Goal: Transaction & Acquisition: Download file/media

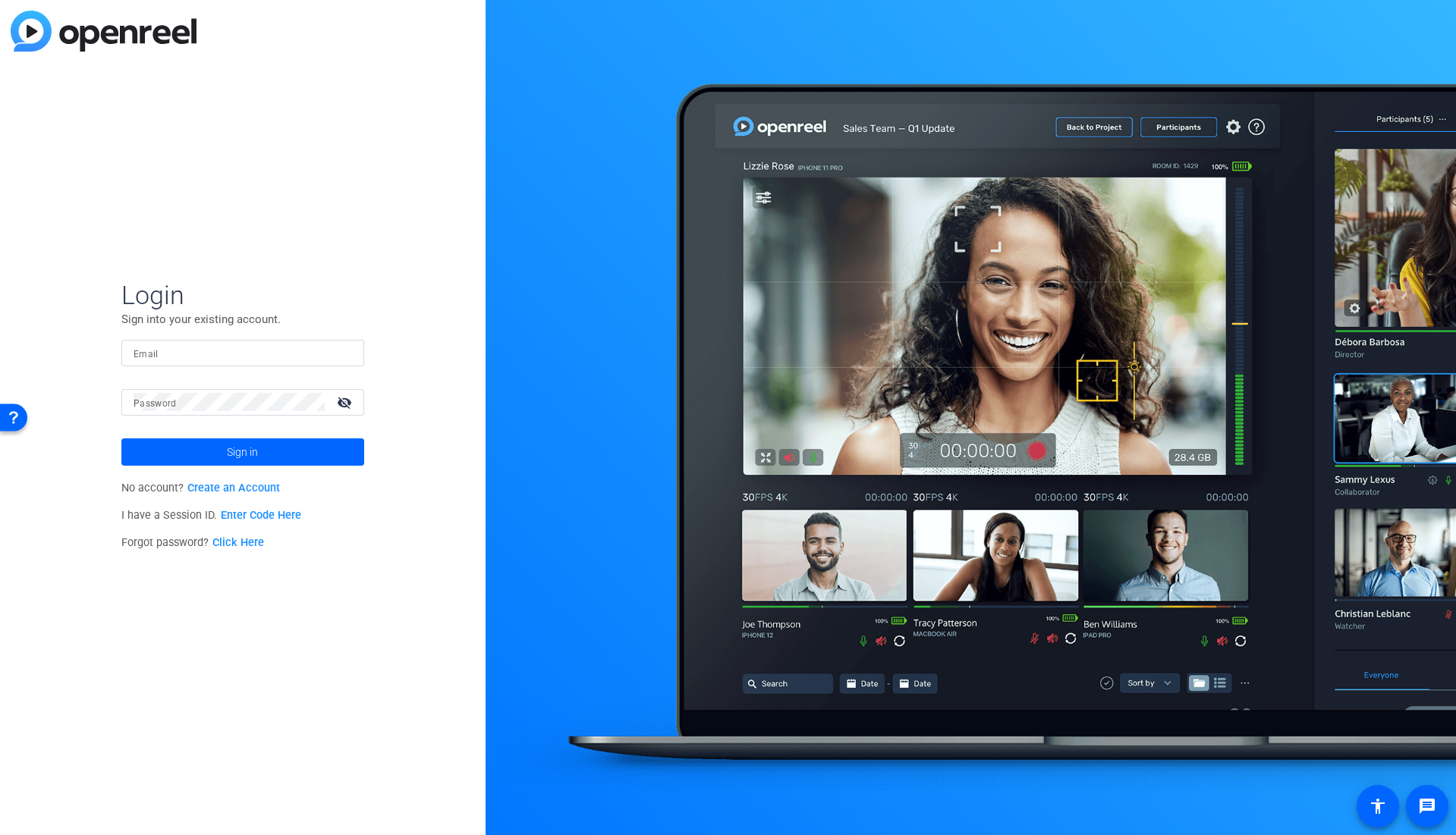
click at [162, 399] on mat-label "Password" at bounding box center [156, 404] width 43 height 11
click at [187, 358] on input "Email" at bounding box center [243, 353] width 219 height 18
type input "[PERSON_NAME][EMAIL_ADDRESS][PERSON_NAME][DOMAIN_NAME]"
click at [255, 452] on span "Sign in" at bounding box center [242, 452] width 32 height 38
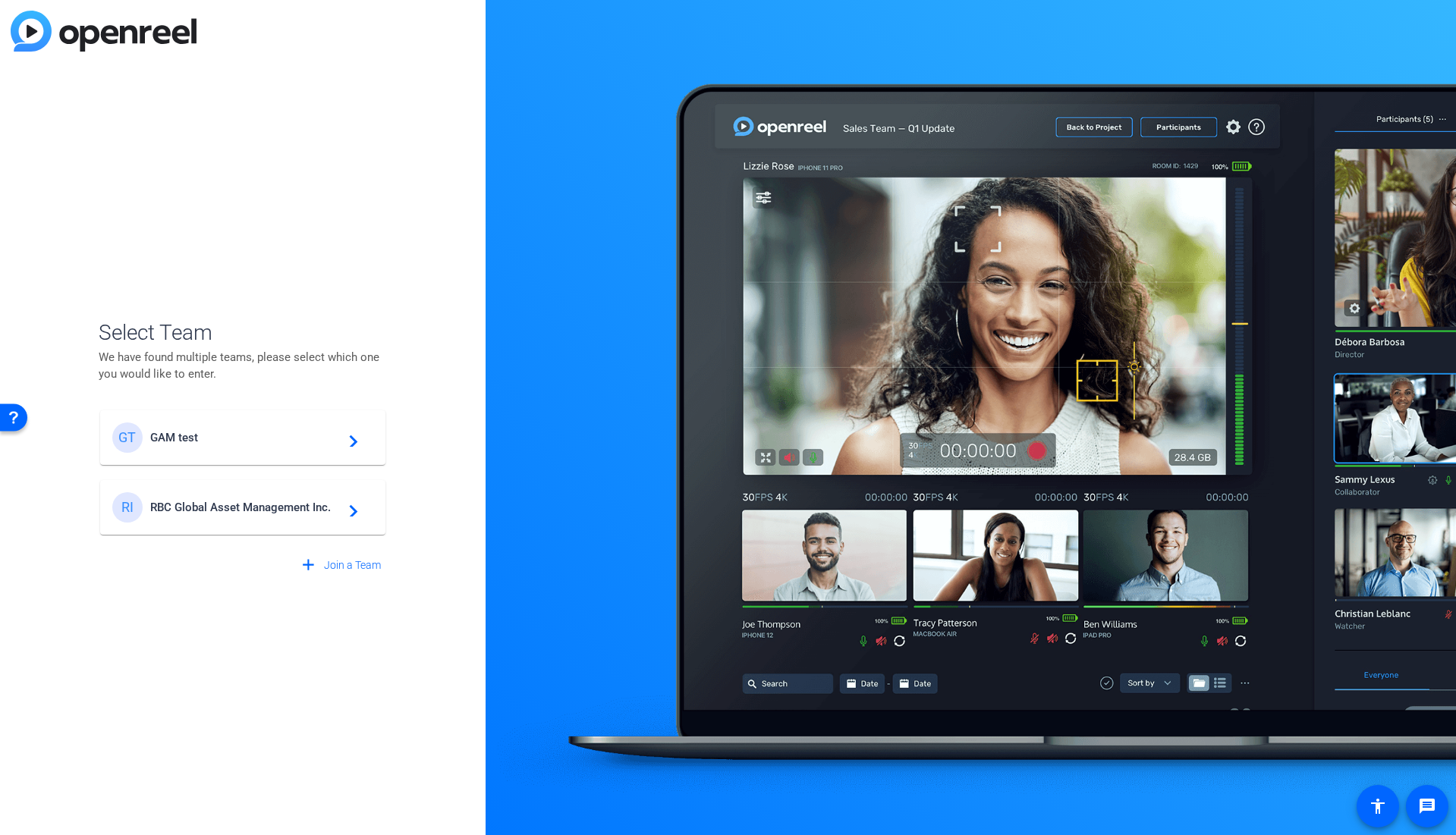
click at [350, 514] on mat-icon "navigate_next" at bounding box center [348, 507] width 18 height 18
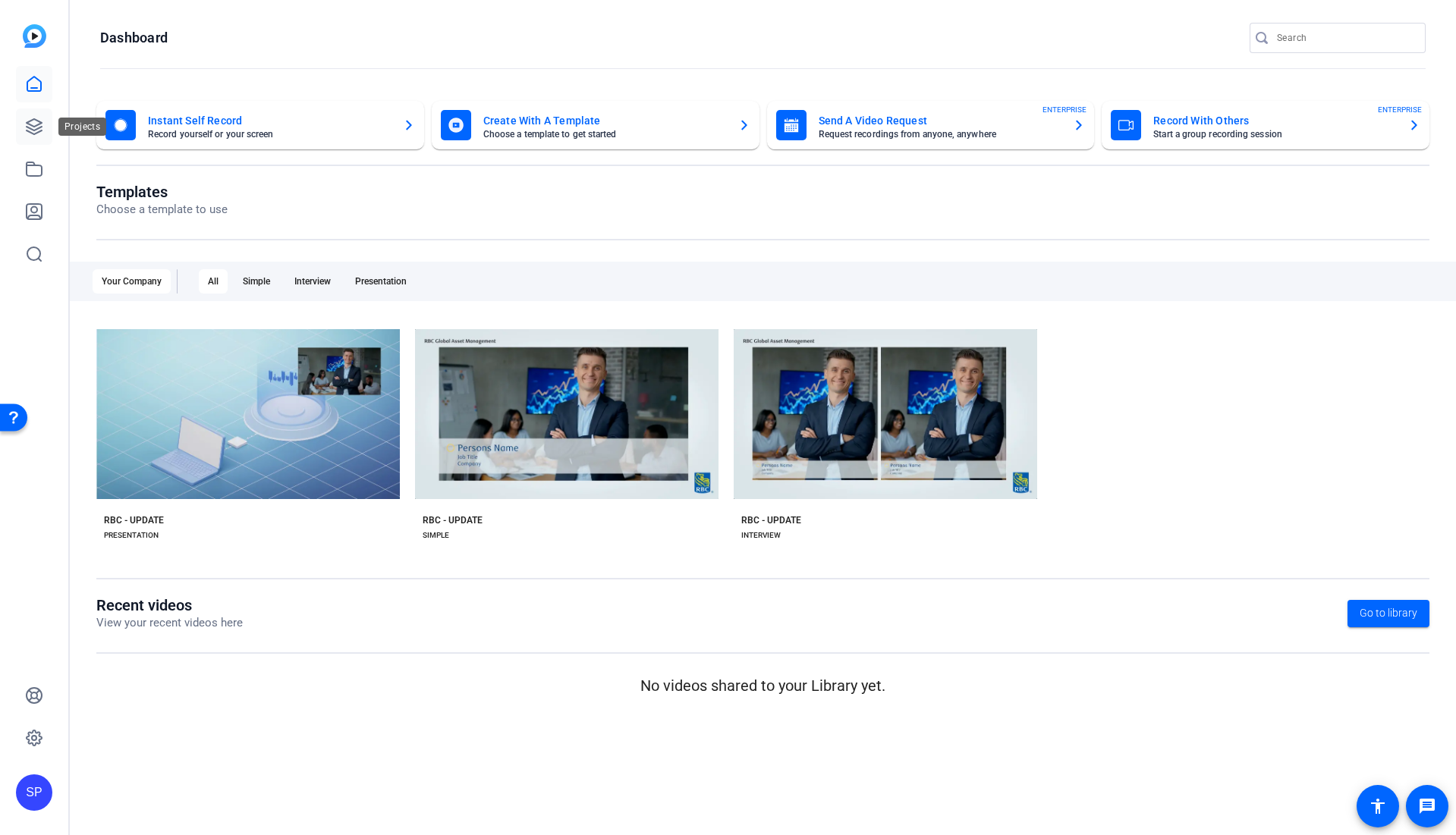
click at [51, 132] on link at bounding box center [33, 126] width 36 height 36
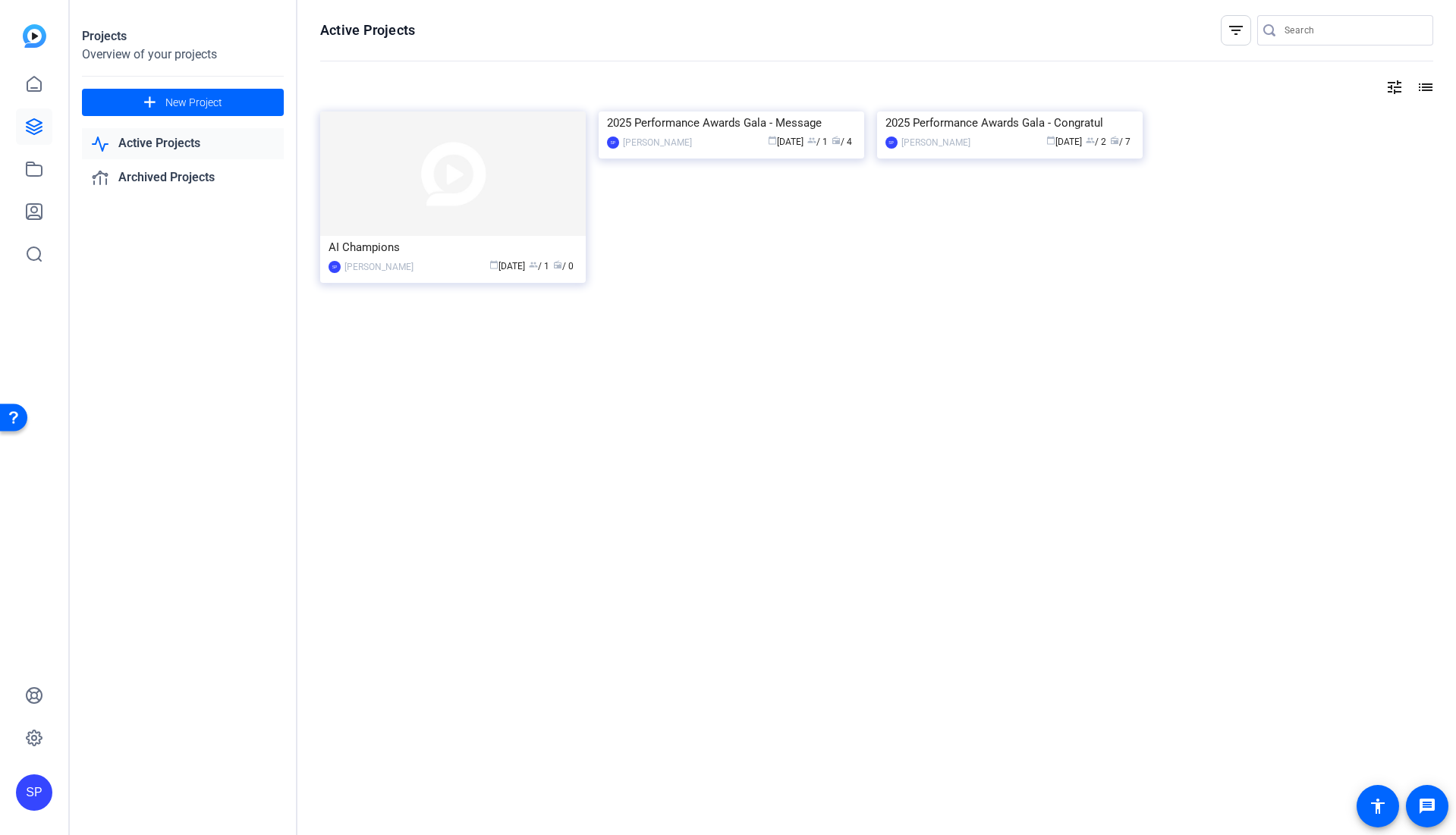
click at [219, 138] on link "Active Projects" at bounding box center [182, 144] width 202 height 32
click at [801, 306] on div "AI Champions SP [PERSON_NAME] calendar_today [DATE] group / 1 radio / 0 2025 Pe…" at bounding box center [876, 214] width 1112 height 205
click at [824, 111] on img at bounding box center [731, 111] width 266 height 0
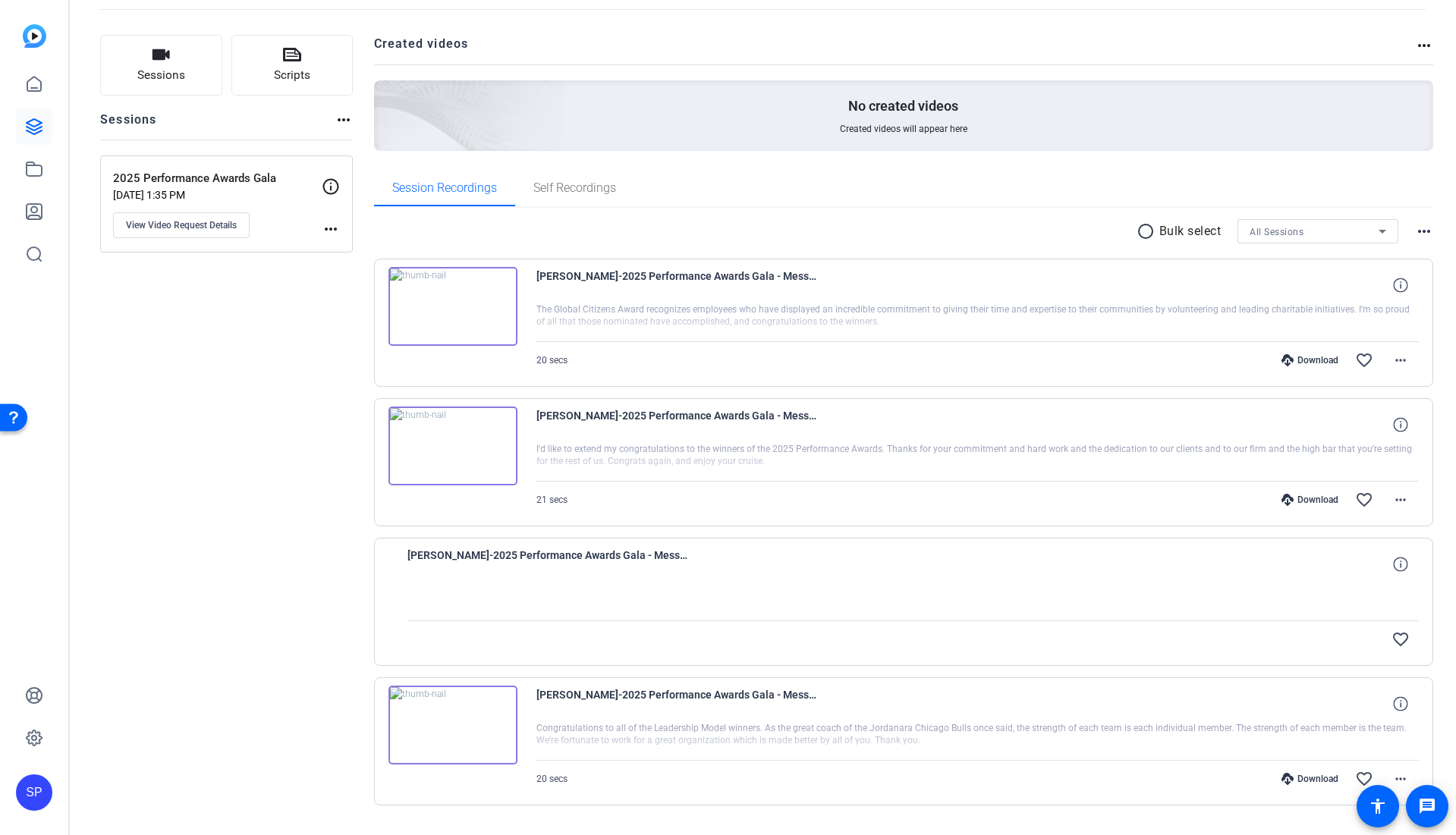
scroll to position [78, 0]
click at [574, 189] on span "Self Recordings" at bounding box center [575, 185] width 83 height 12
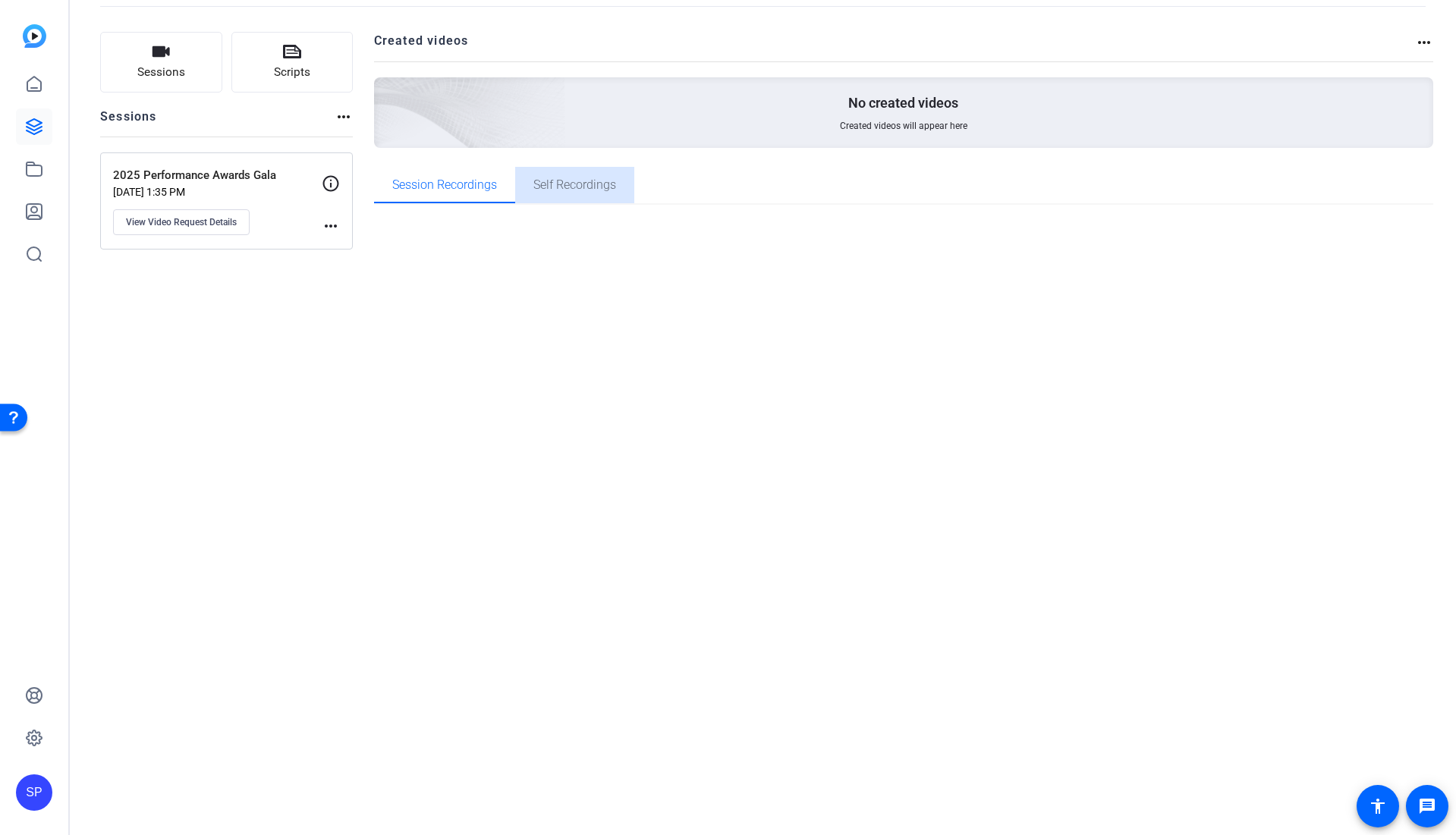
scroll to position [0, 0]
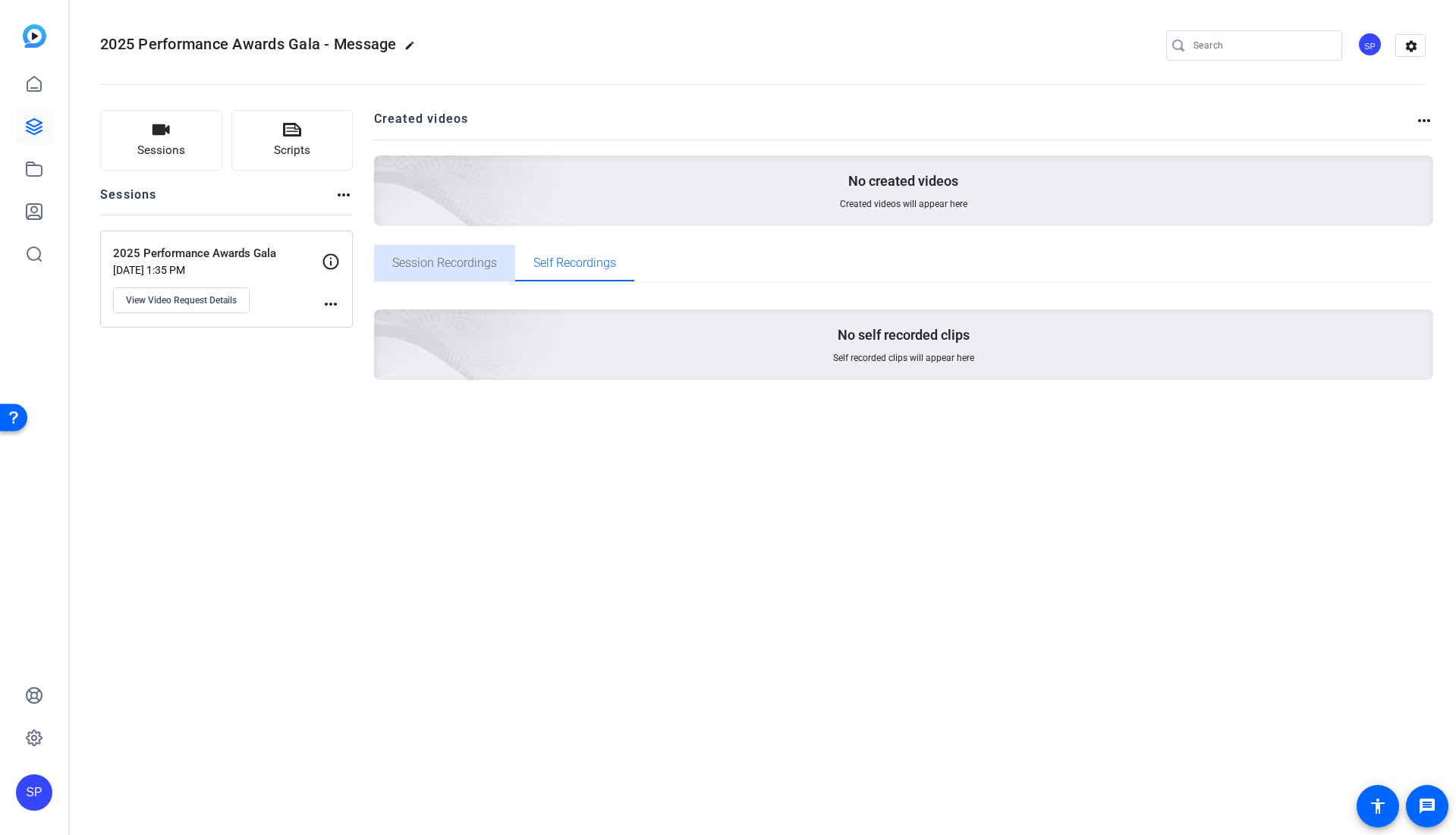
click at [466, 259] on span "Session Recordings" at bounding box center [444, 263] width 104 height 12
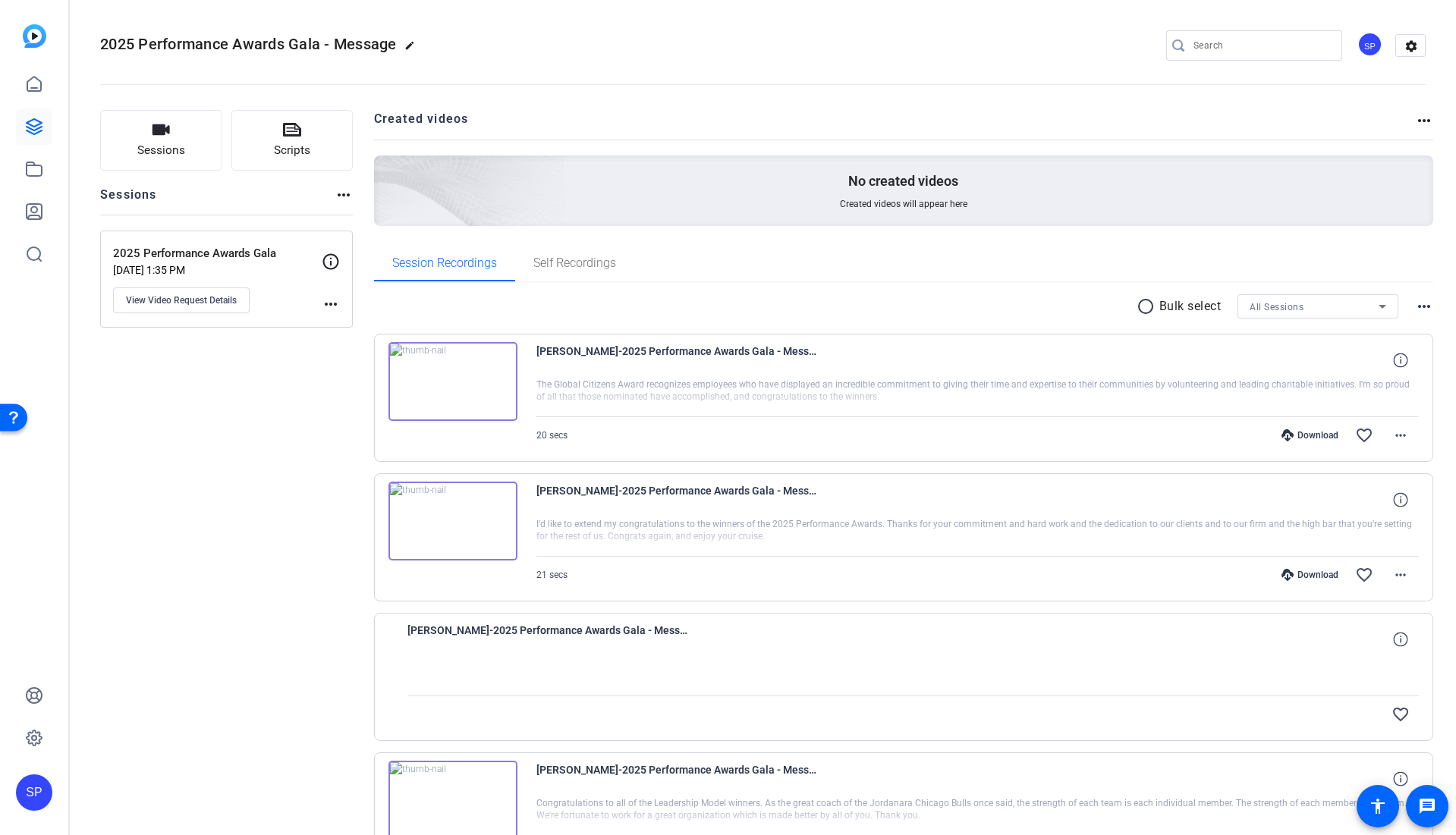
scroll to position [113, 0]
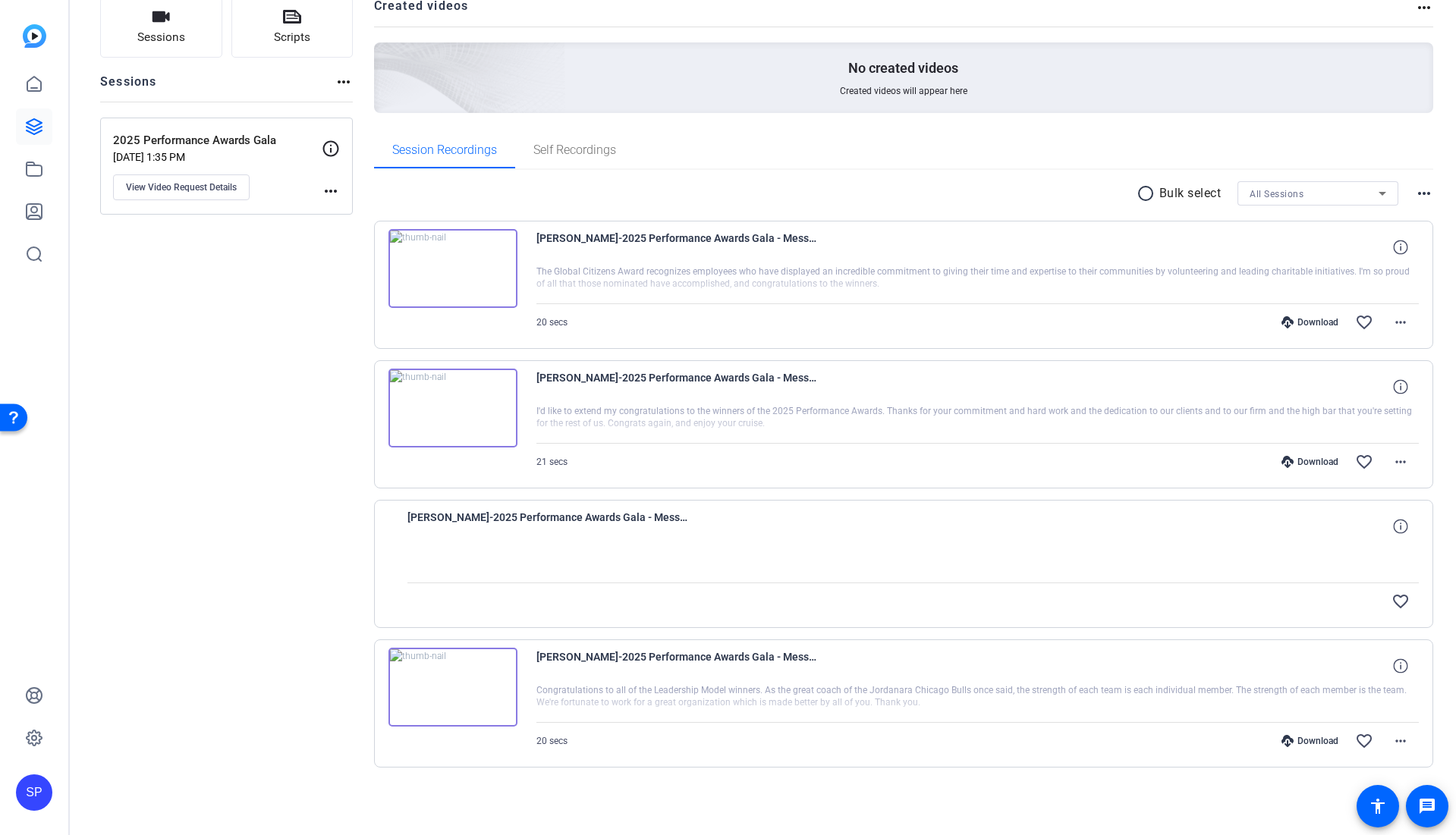
click at [1052, 580] on div at bounding box center [914, 563] width 1012 height 38
click at [1305, 740] on div "Download" at bounding box center [1309, 741] width 72 height 12
click at [1310, 466] on div "Download" at bounding box center [1309, 462] width 72 height 12
click at [1264, 353] on div "[PERSON_NAME]-2025 Performance Awards Gala - Message-2025 Performance Awards Ga…" at bounding box center [904, 494] width 1059 height 547
click at [1288, 320] on div "Download" at bounding box center [1309, 322] width 72 height 12
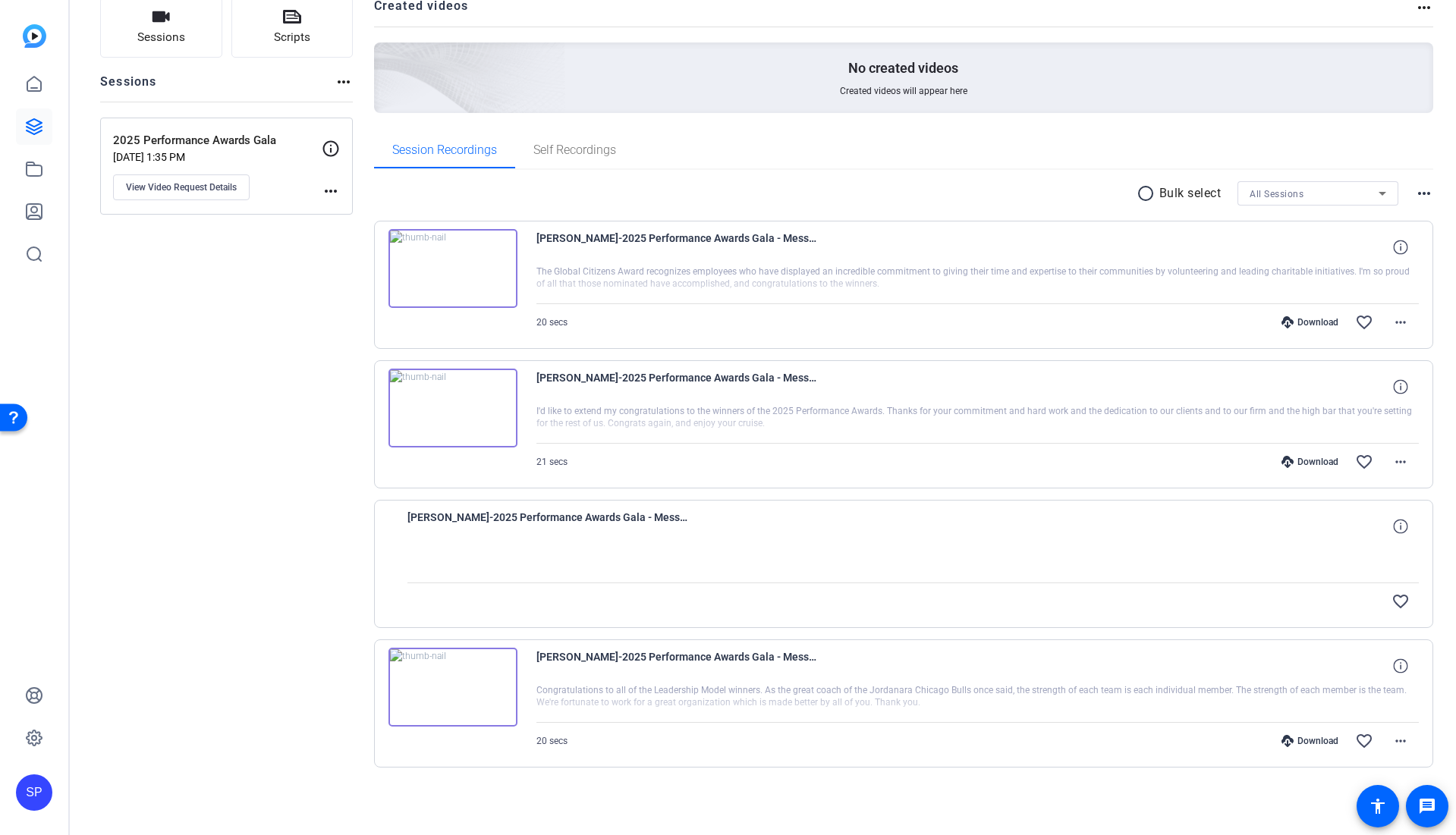
scroll to position [0, 0]
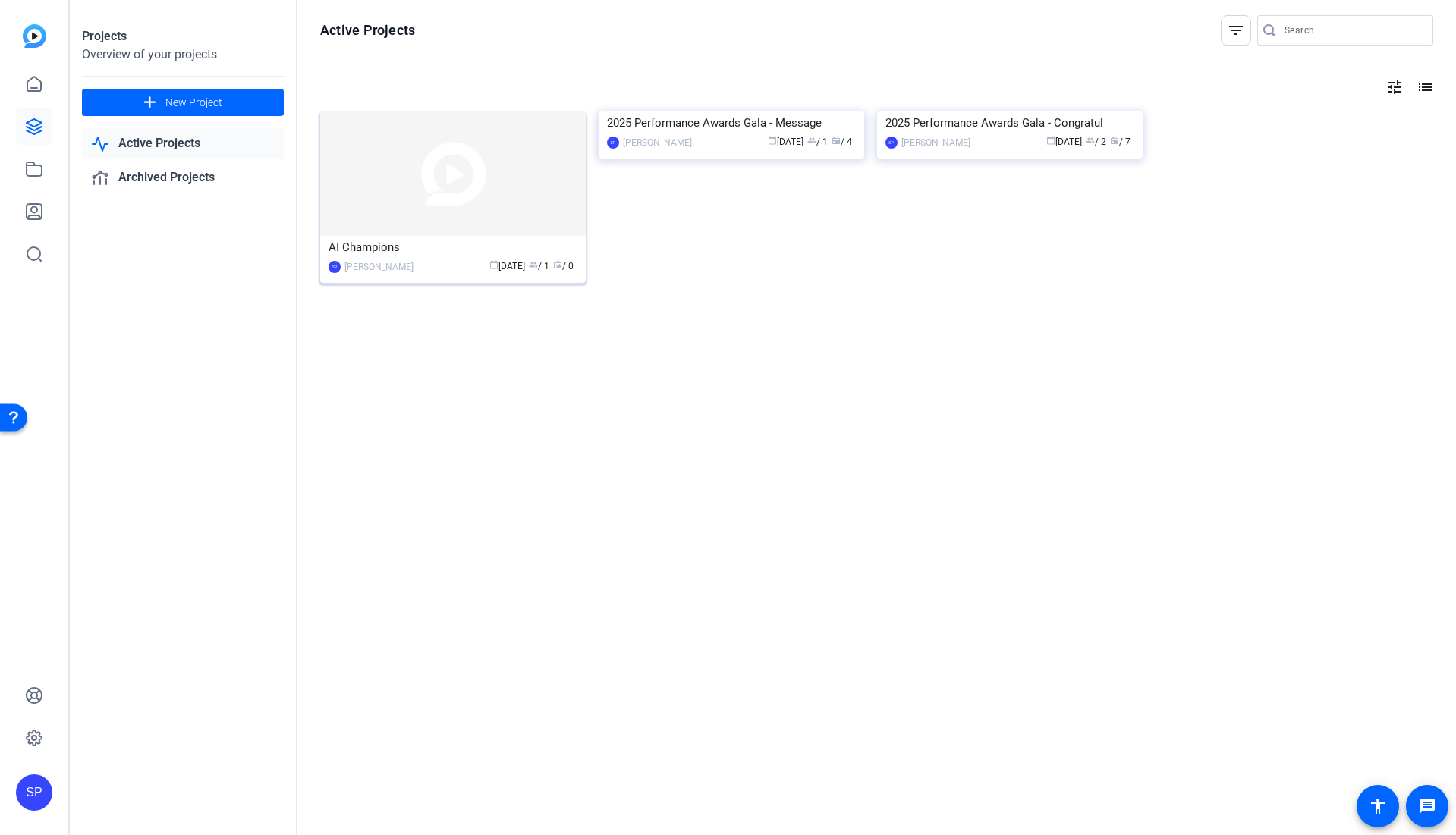
click at [538, 202] on img at bounding box center [453, 173] width 266 height 124
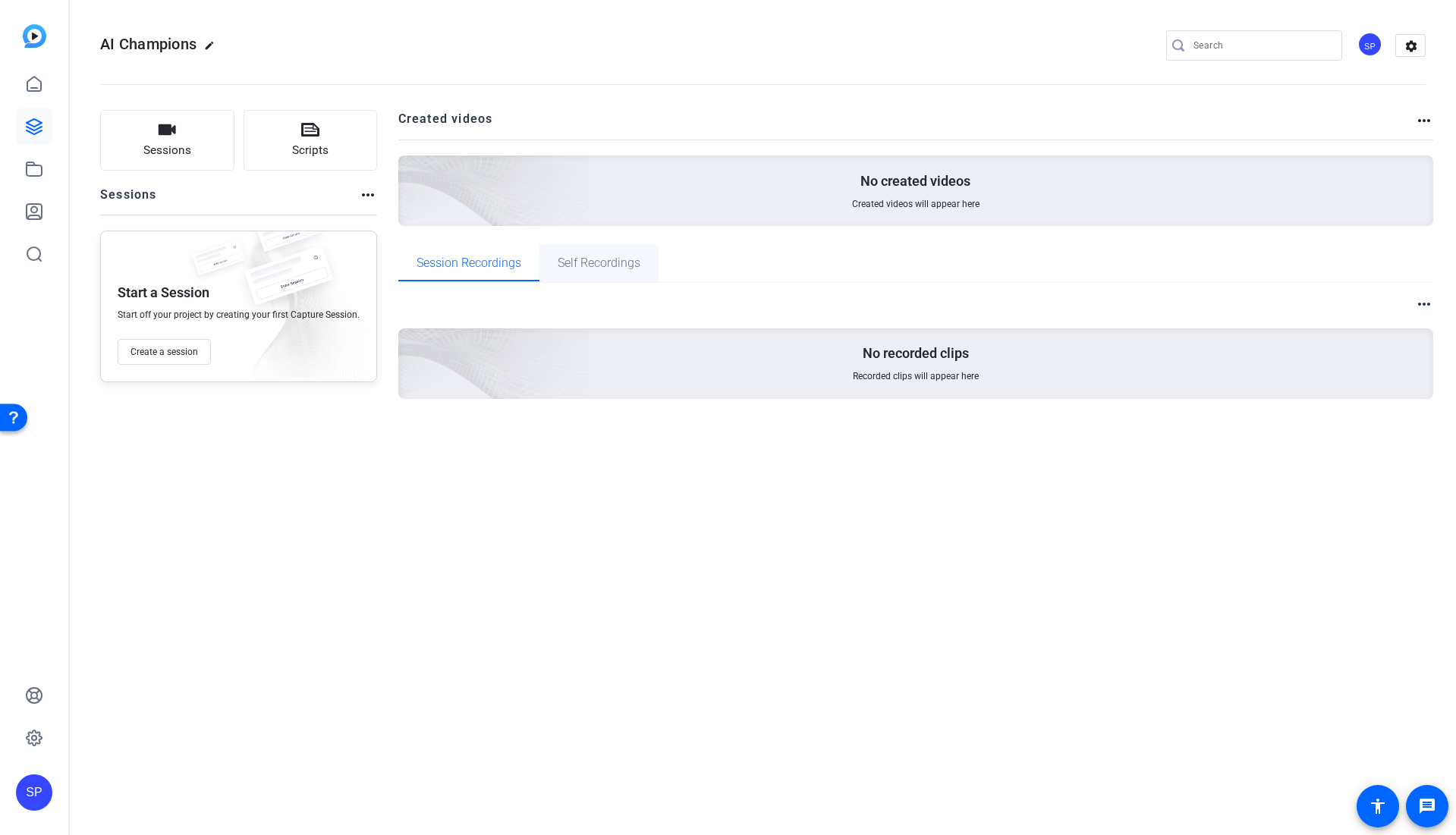
click at [630, 275] on span "Self Recordings" at bounding box center [599, 263] width 83 height 36
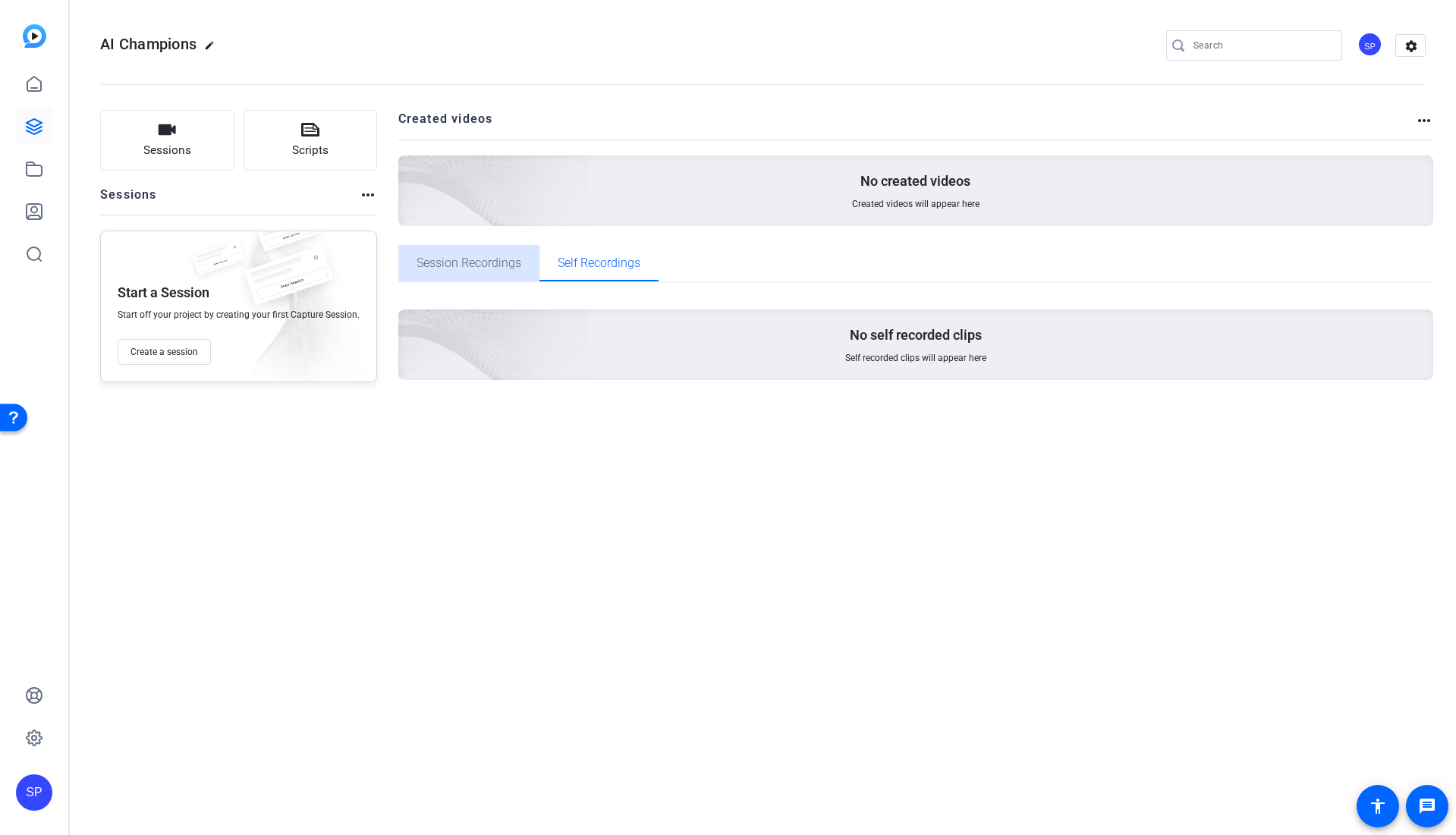
click at [520, 265] on div "Session Recordings" at bounding box center [469, 263] width 141 height 36
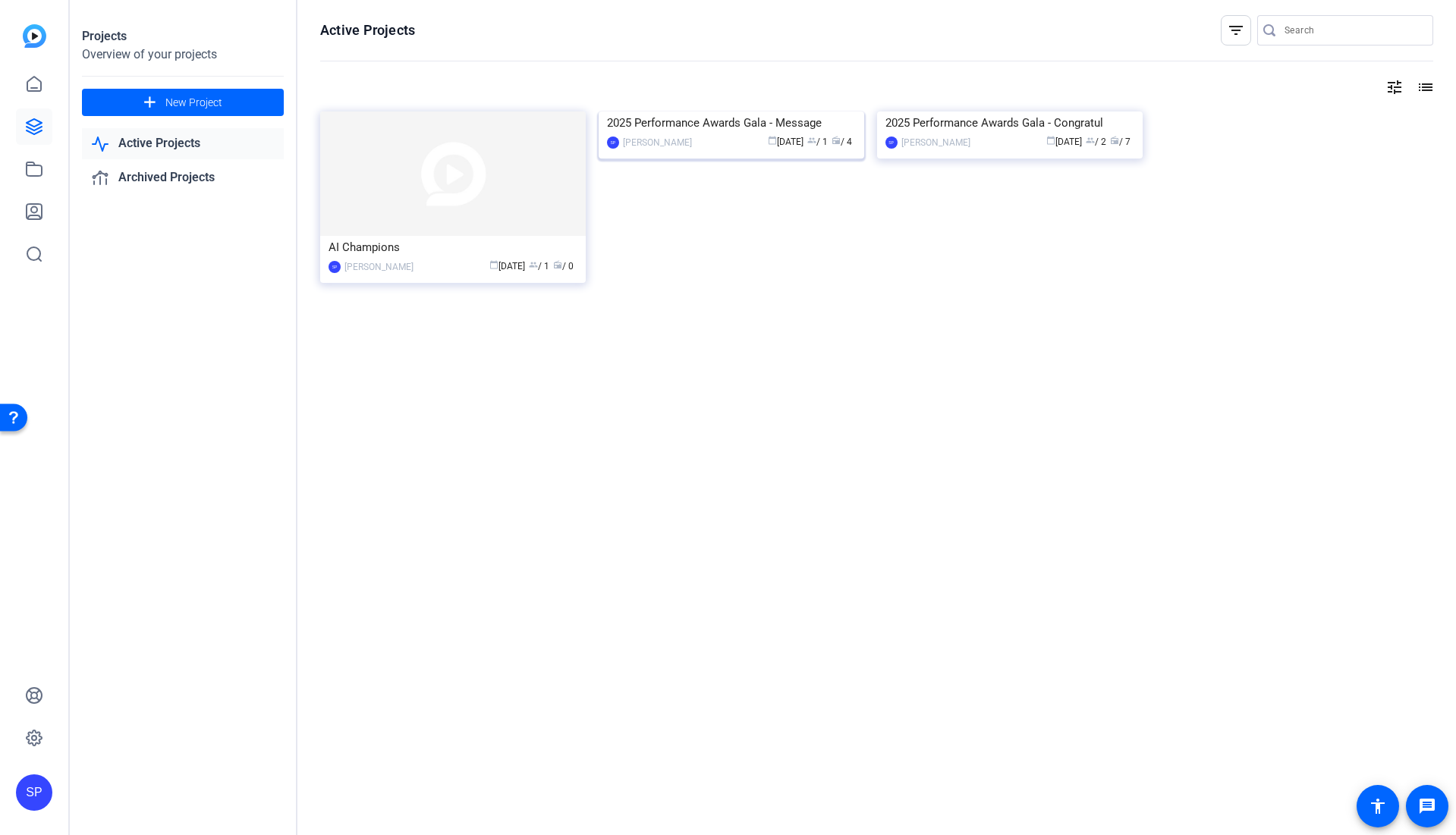
click at [791, 111] on img at bounding box center [731, 111] width 266 height 0
click at [1046, 111] on img at bounding box center [1010, 111] width 266 height 0
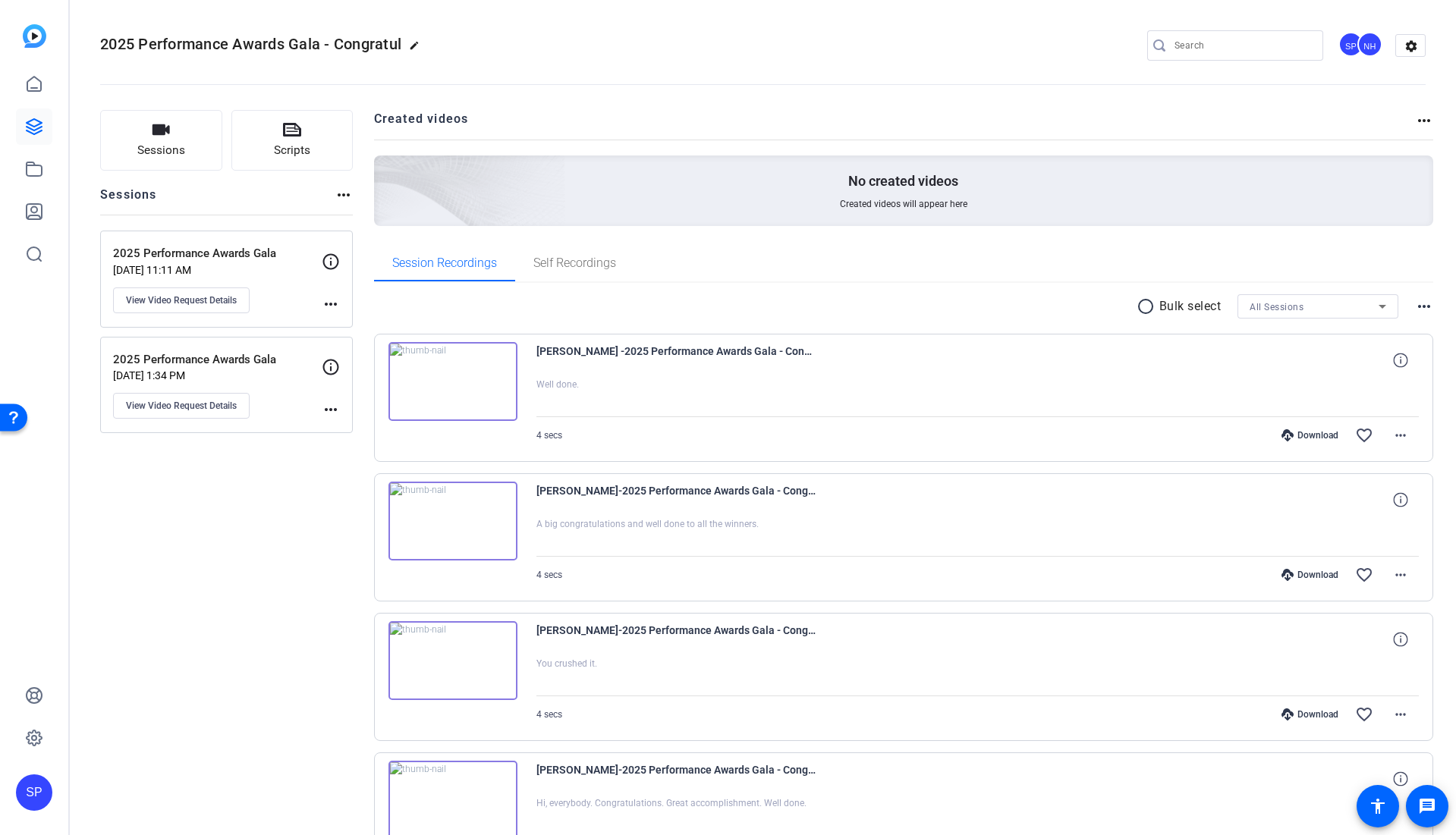
click at [1307, 437] on div "Download" at bounding box center [1309, 435] width 72 height 12
click at [1291, 572] on div "Download" at bounding box center [1309, 575] width 72 height 12
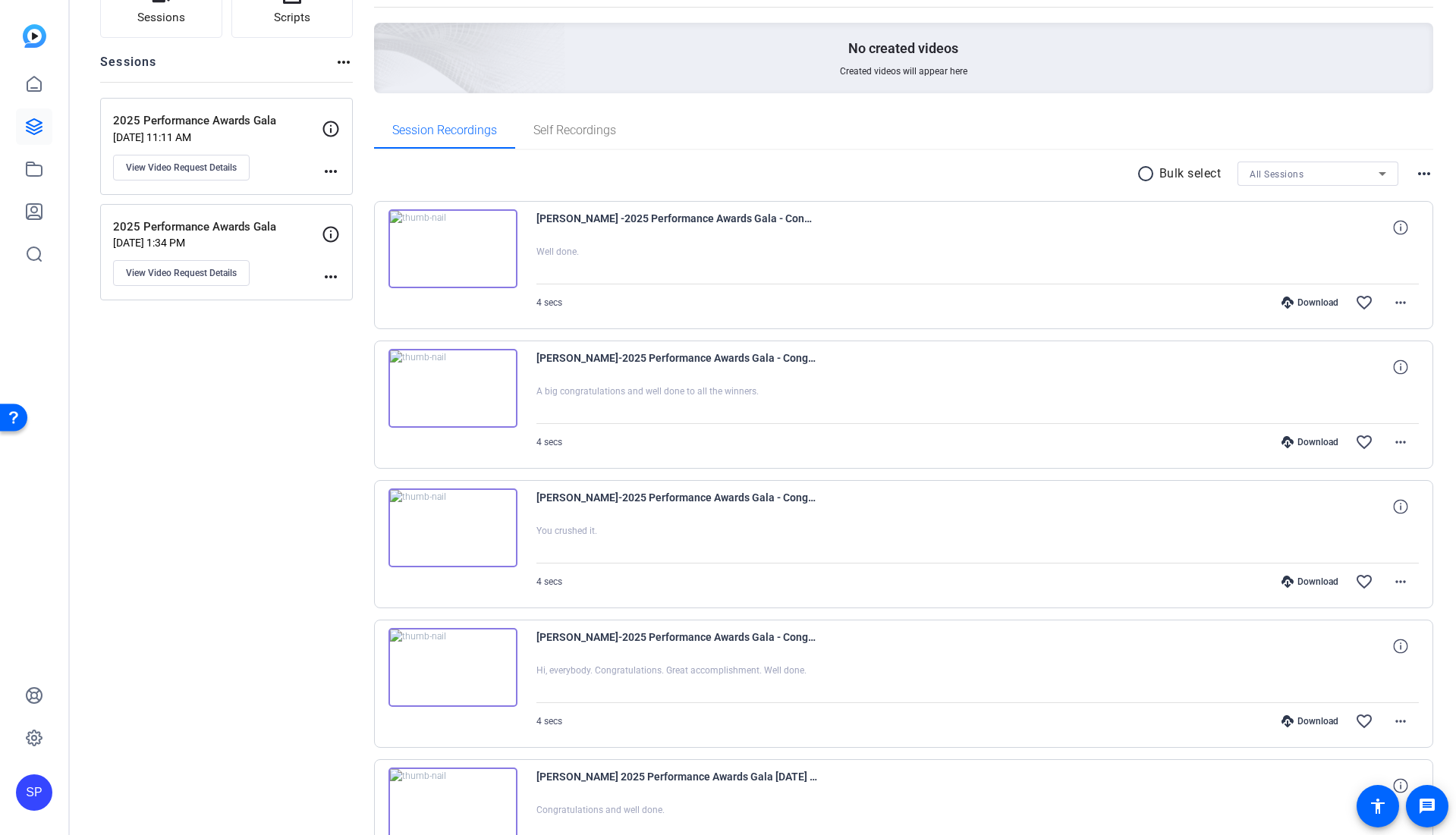
scroll to position [136, 0]
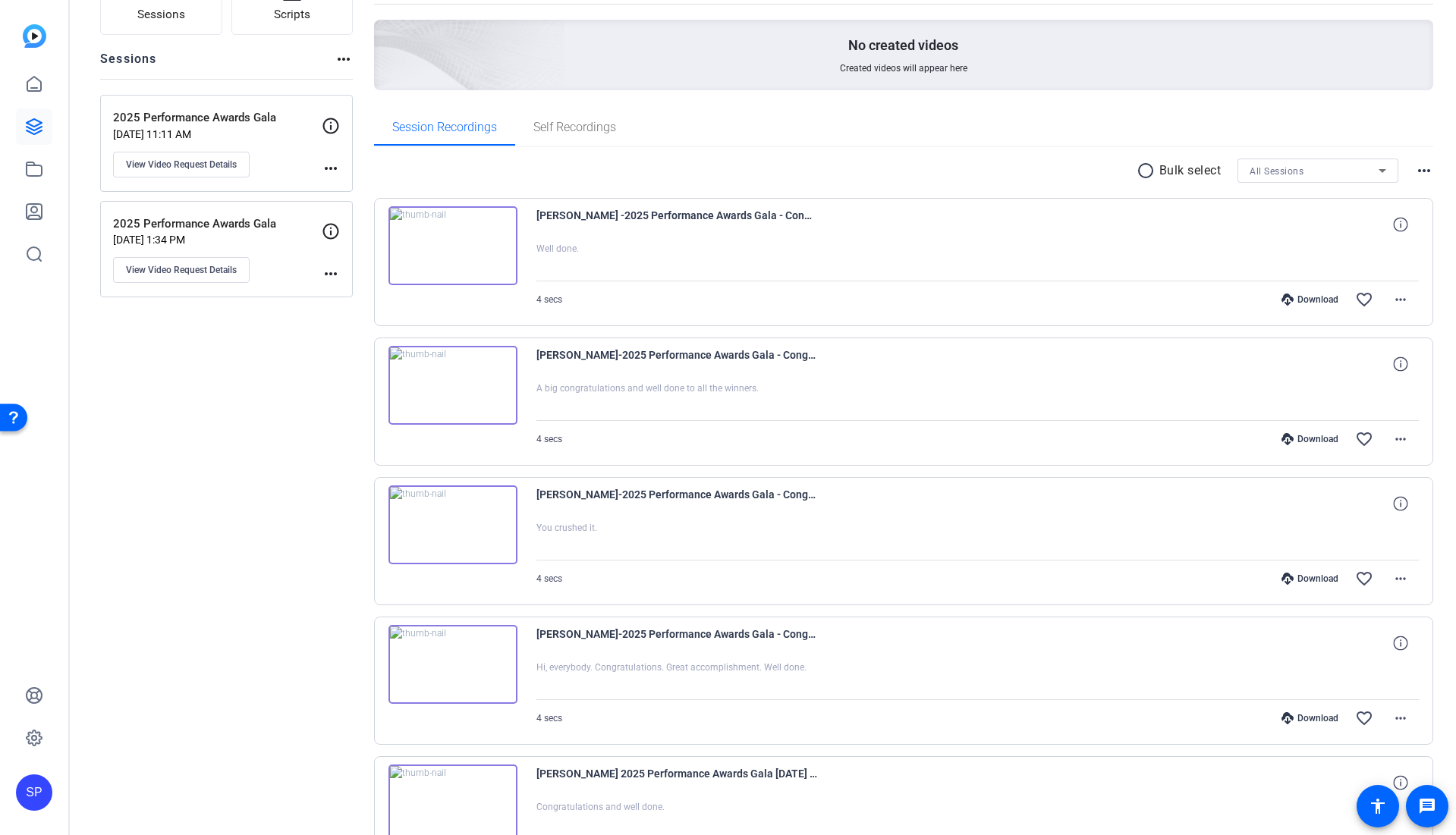
click at [1281, 577] on icon at bounding box center [1287, 579] width 12 height 12
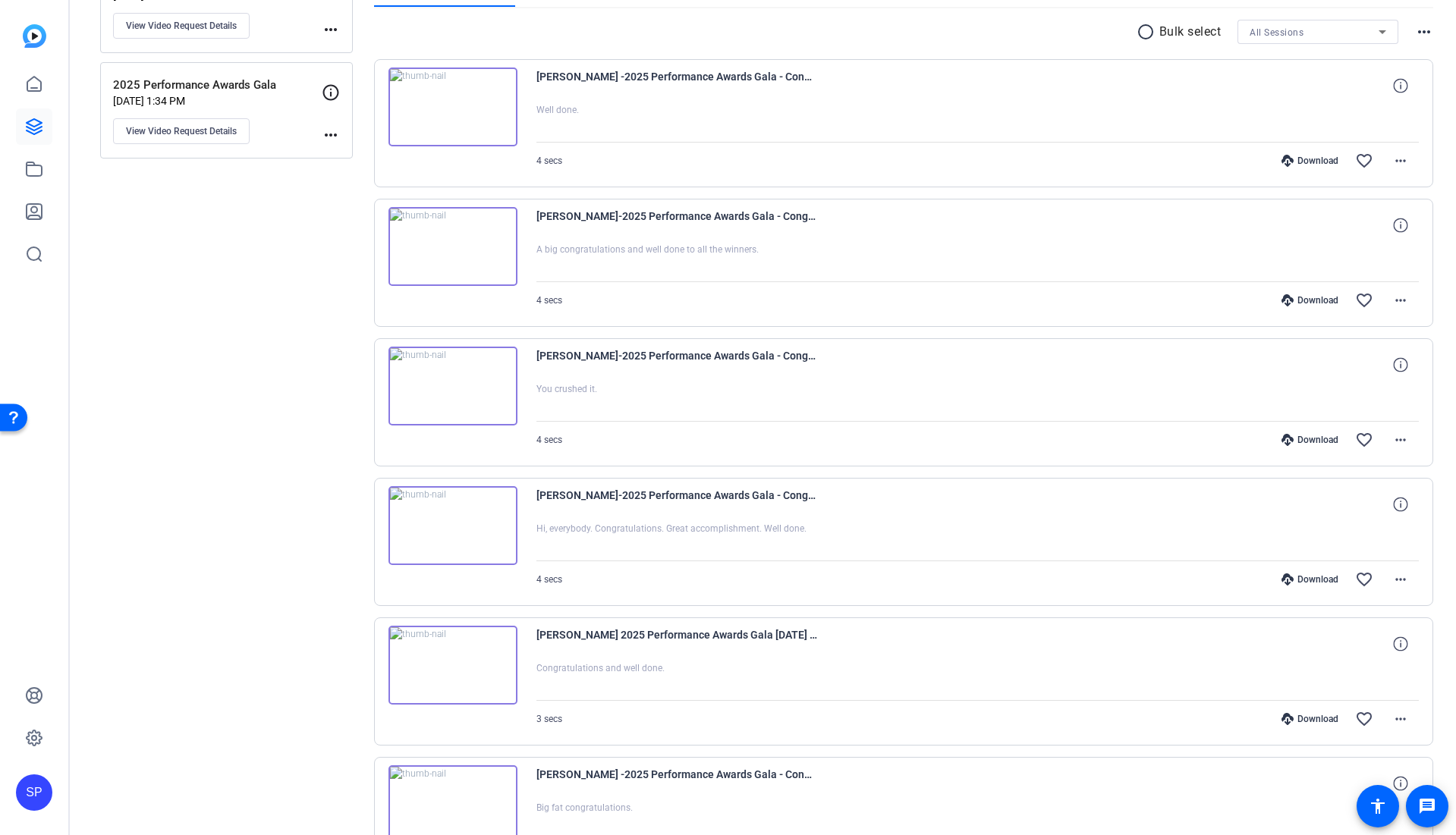
scroll to position [280, 0]
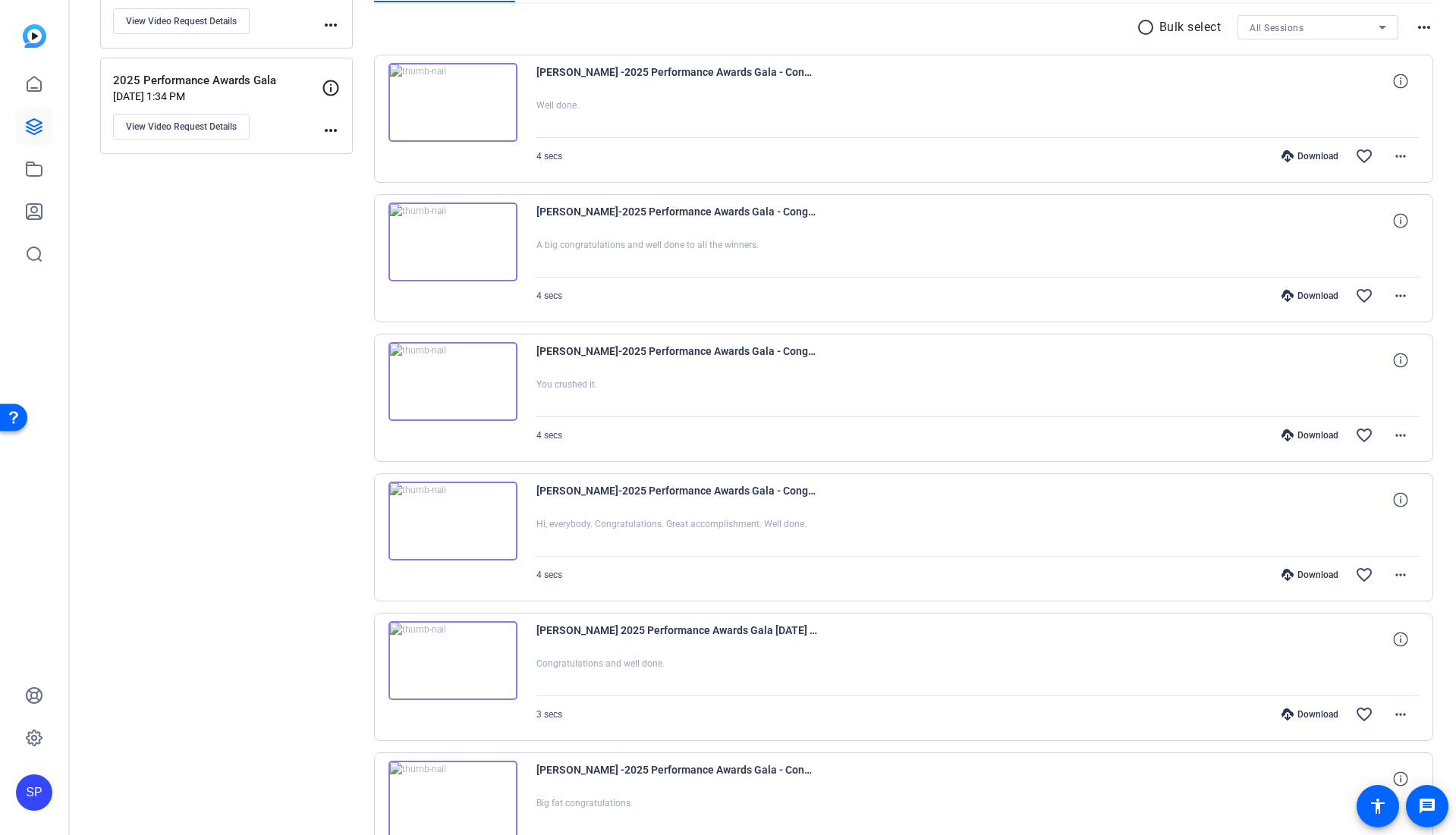
click at [1310, 575] on div "Download" at bounding box center [1309, 575] width 72 height 12
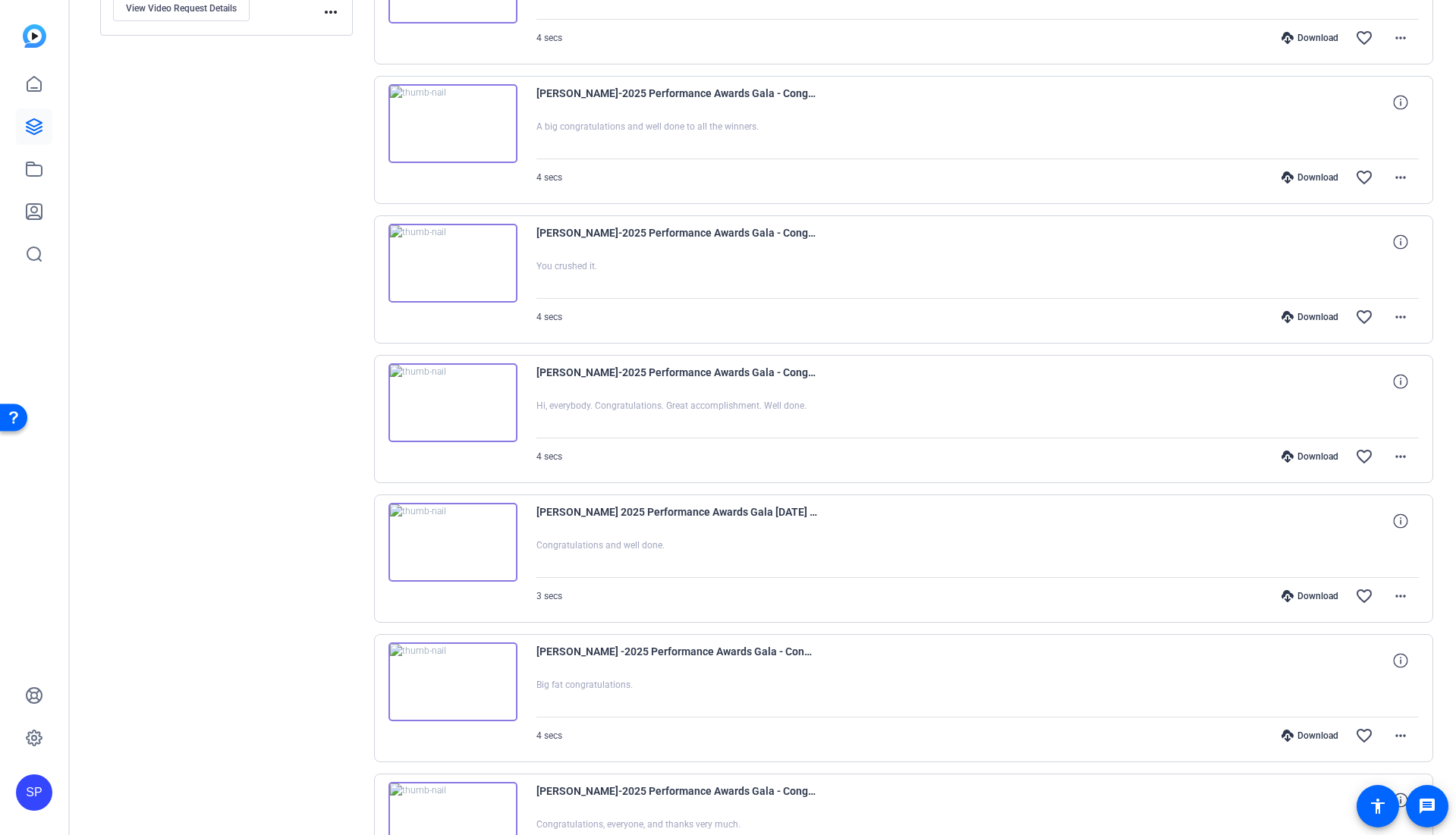
scroll to position [406, 0]
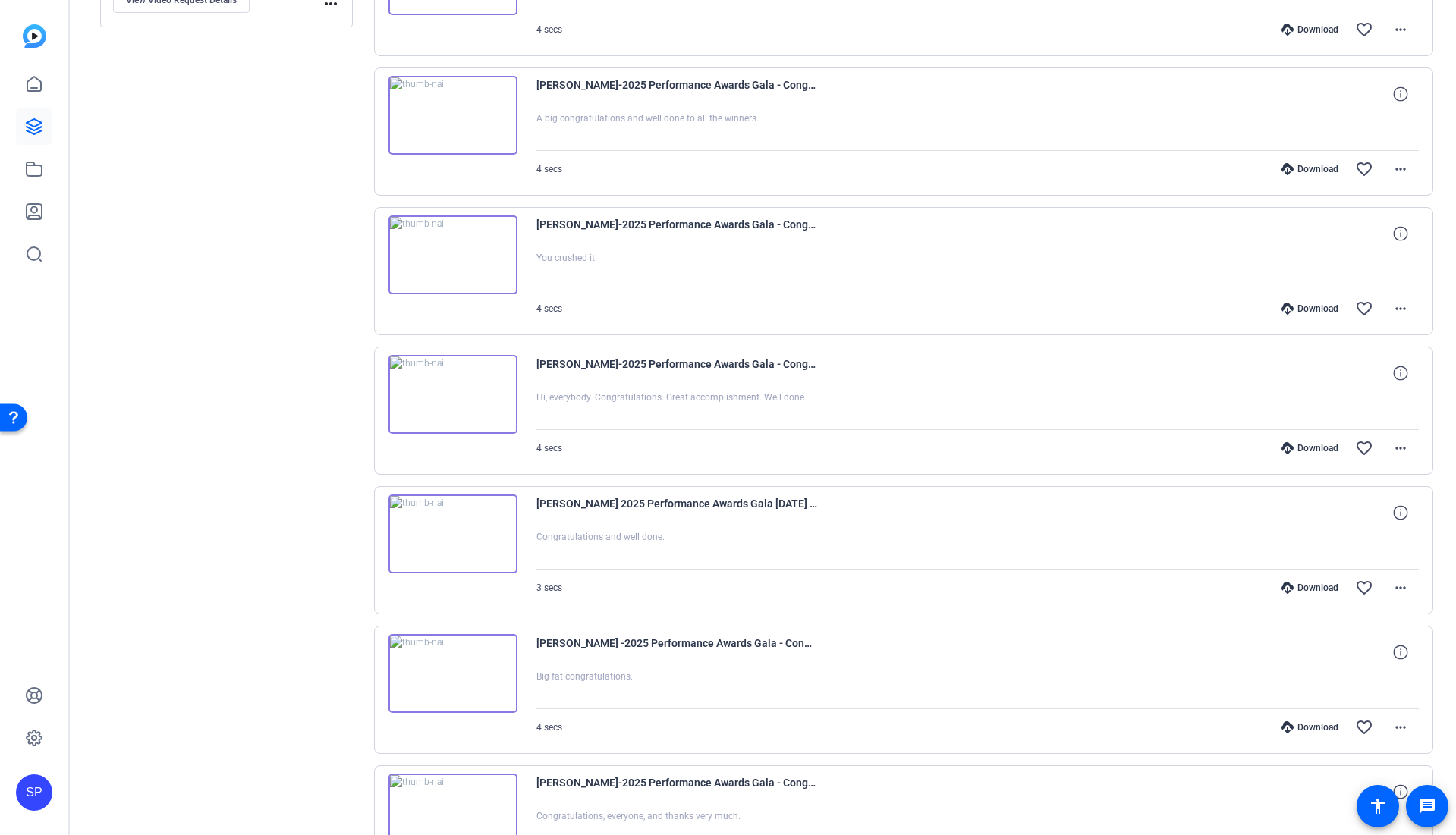
click at [1311, 590] on div "Download" at bounding box center [1309, 588] width 72 height 12
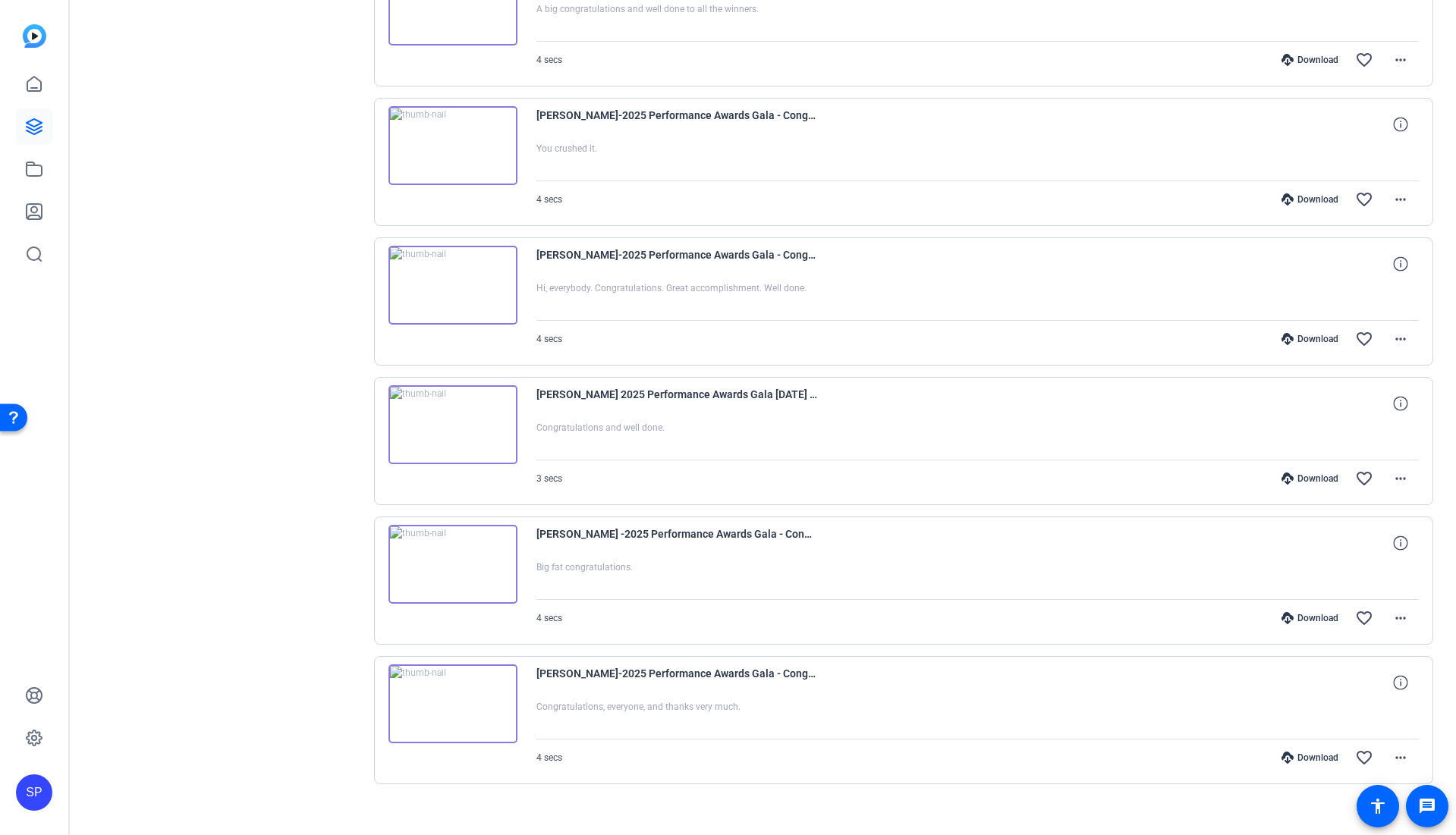
scroll to position [529, 0]
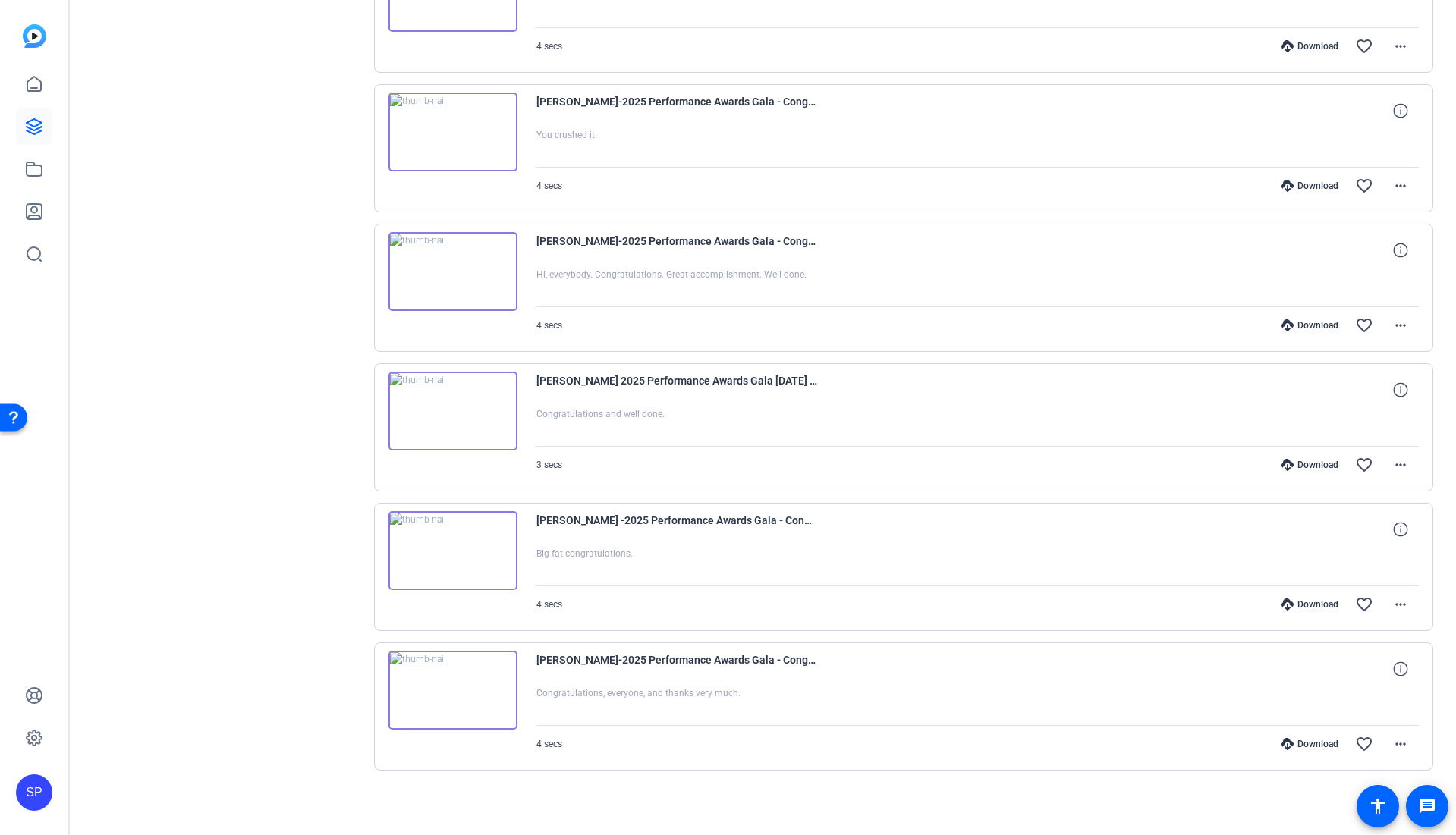
click at [1298, 604] on div "Download" at bounding box center [1309, 605] width 72 height 12
click at [1309, 740] on div "Download" at bounding box center [1309, 741] width 72 height 12
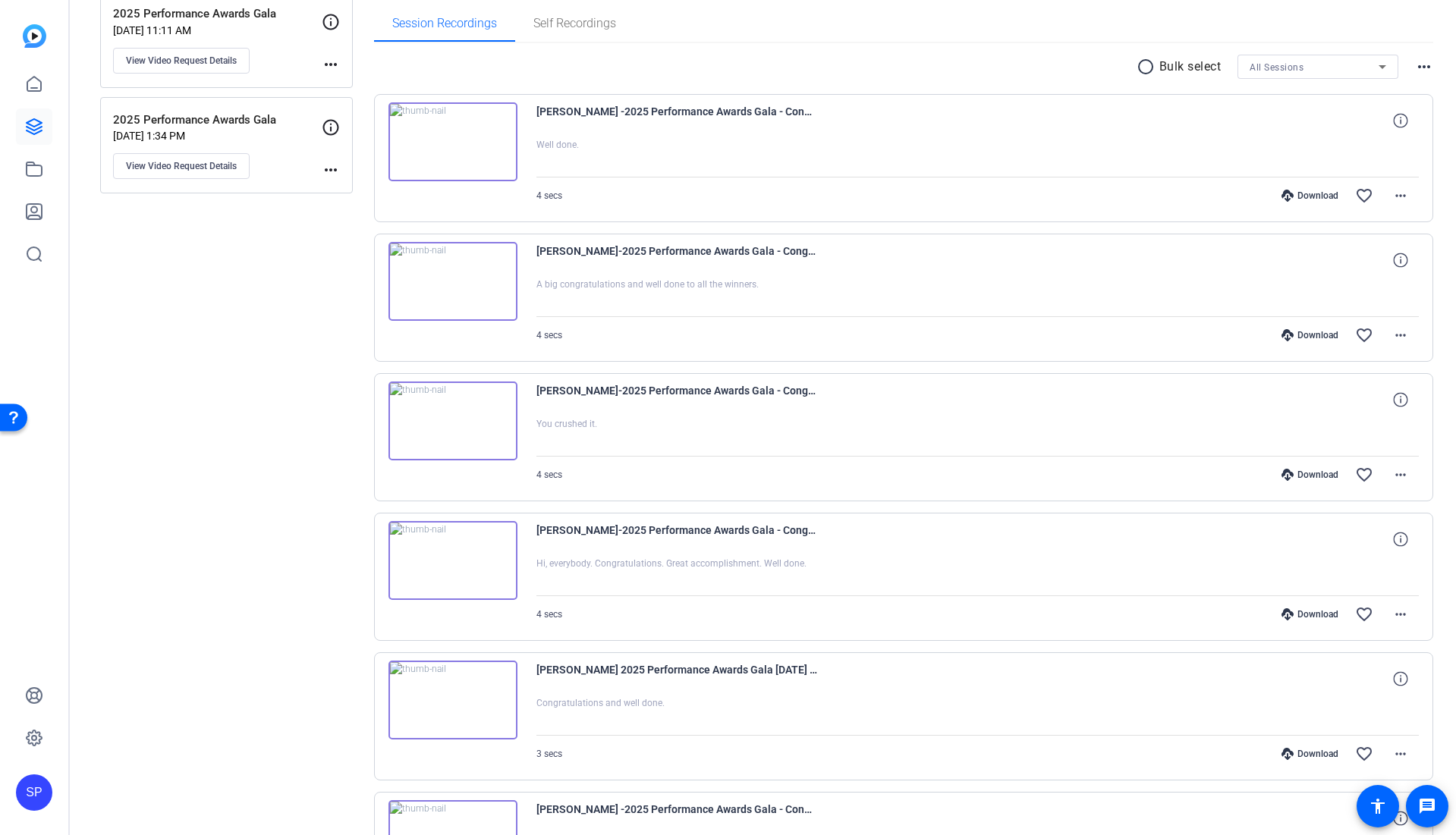
scroll to position [0, 0]
